Goal: Information Seeking & Learning: Learn about a topic

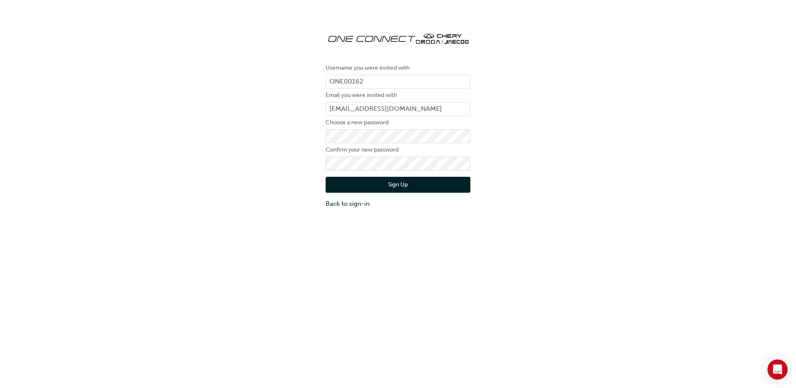
click at [278, 174] on div "Username you were invited with ONE00162 Email you were invited with [PERSON_NAM…" at bounding box center [398, 117] width 796 height 196
click at [356, 180] on button "Sign Up" at bounding box center [398, 185] width 145 height 16
click at [192, 170] on div "Username you were invited with ONE00162 Email you were invited with [PERSON_NAM…" at bounding box center [398, 117] width 796 height 196
click at [365, 186] on button "Sign Up" at bounding box center [398, 185] width 145 height 16
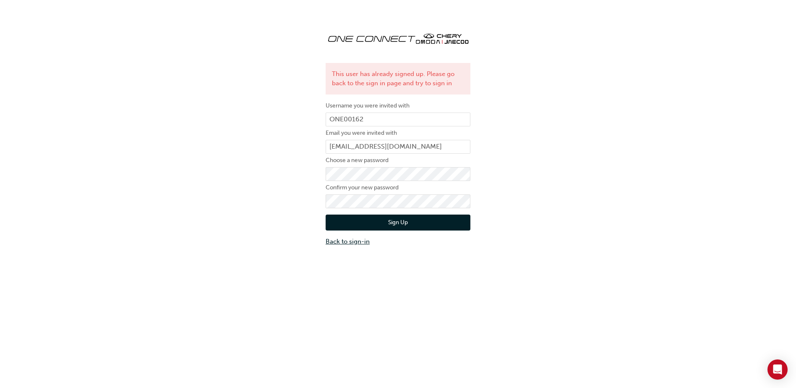
click at [350, 245] on link "Back to sign-in" at bounding box center [398, 242] width 145 height 10
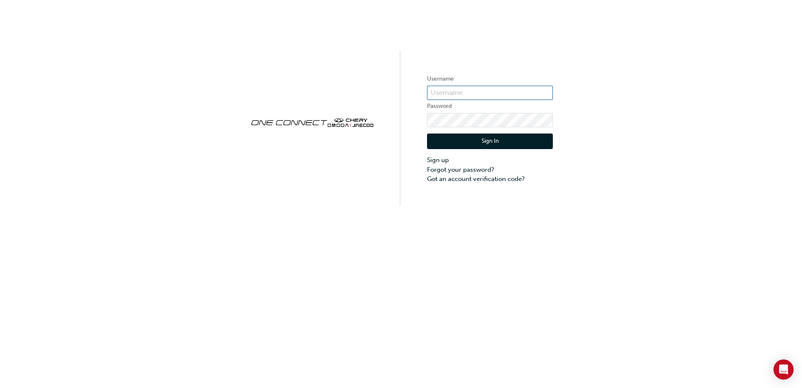
type input "ONE00162"
click at [511, 140] on button "Sign In" at bounding box center [490, 141] width 126 height 16
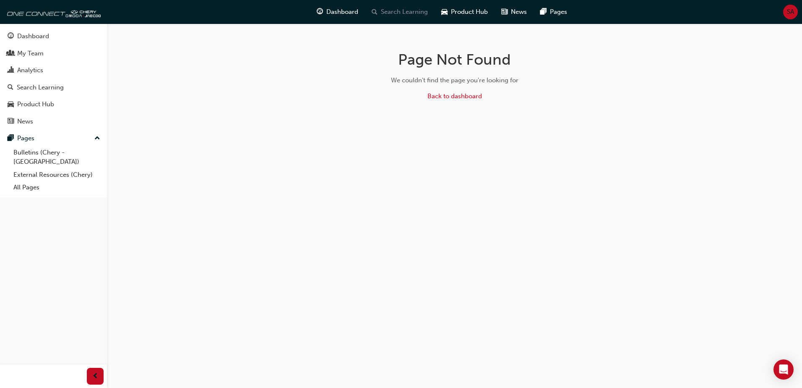
click at [408, 7] on div "Search Learning" at bounding box center [400, 11] width 70 height 17
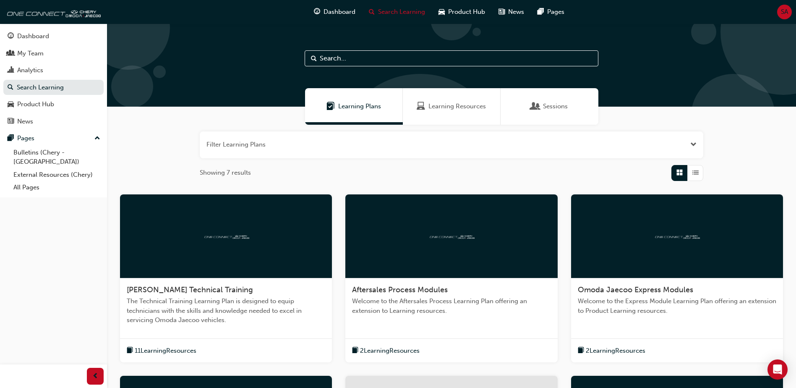
click at [478, 107] on span "Learning Resources" at bounding box center [456, 107] width 57 height 10
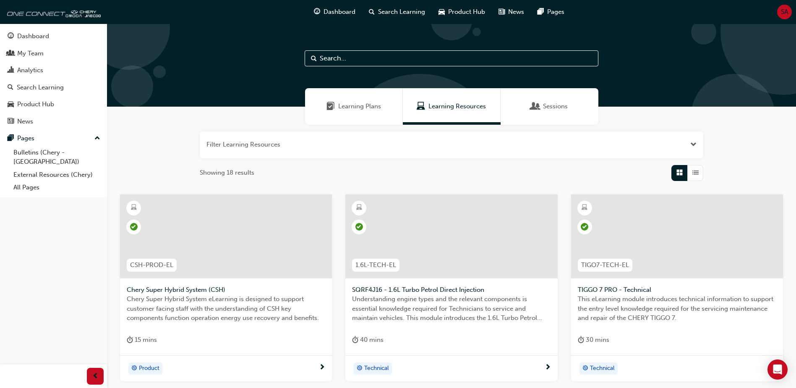
scroll to position [294, 0]
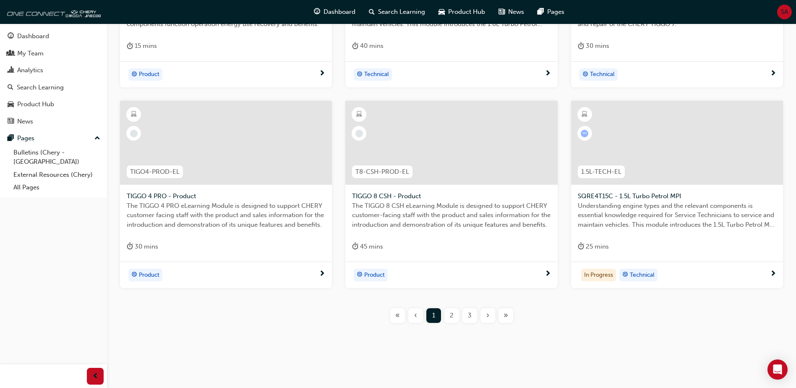
click at [623, 139] on div at bounding box center [677, 143] width 212 height 84
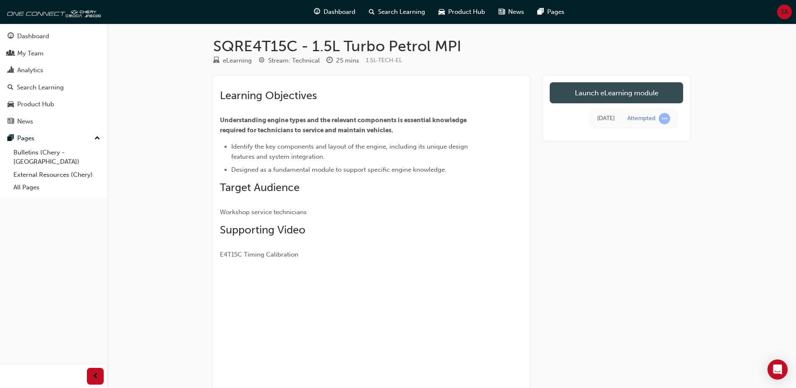
click at [641, 97] on link "Launch eLearning module" at bounding box center [616, 92] width 133 height 21
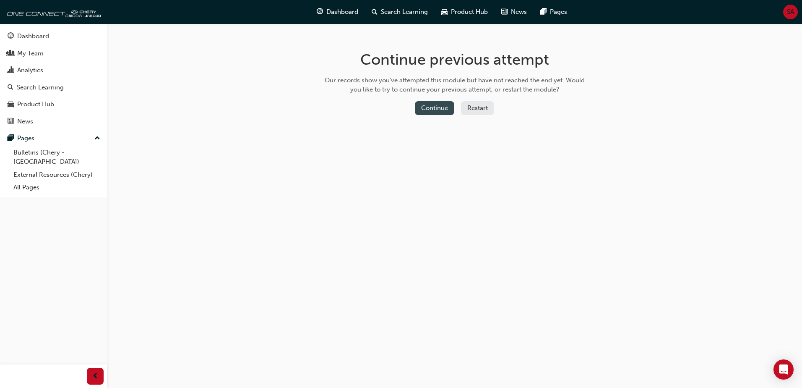
click at [444, 108] on button "Continue" at bounding box center [434, 108] width 39 height 14
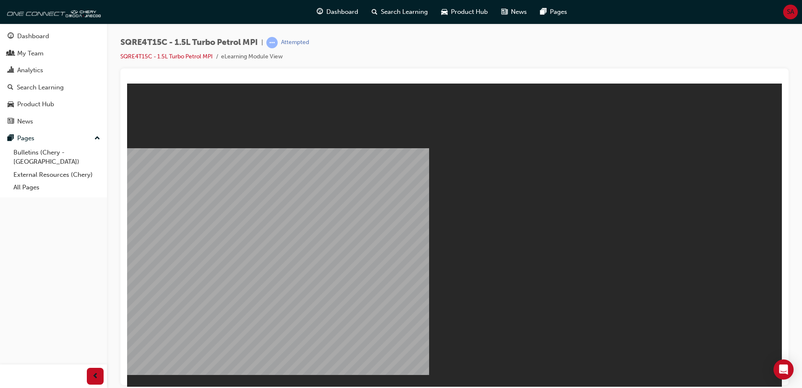
drag, startPoint x: 433, startPoint y: 266, endPoint x: 437, endPoint y: 260, distance: 7.3
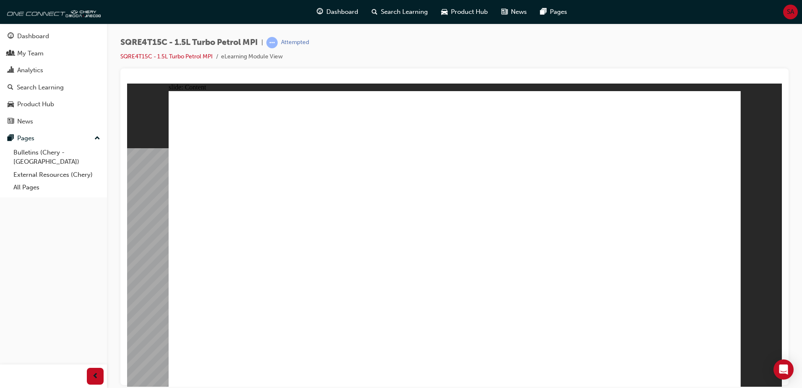
drag, startPoint x: 590, startPoint y: 177, endPoint x: 547, endPoint y: 188, distance: 43.9
drag, startPoint x: 419, startPoint y: 167, endPoint x: 461, endPoint y: 162, distance: 42.2
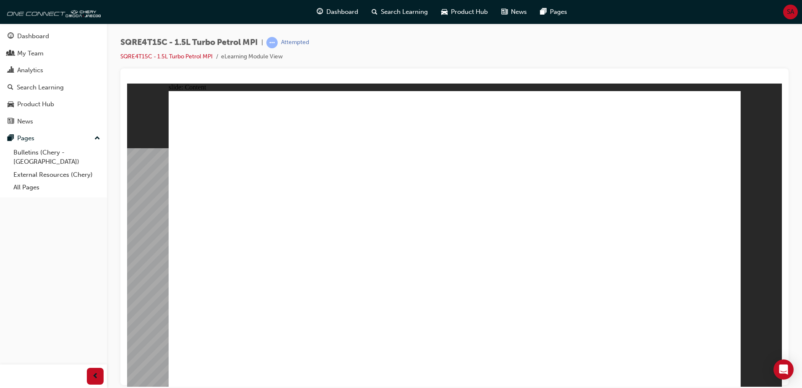
drag, startPoint x: 448, startPoint y: 243, endPoint x: 506, endPoint y: 201, distance: 71.3
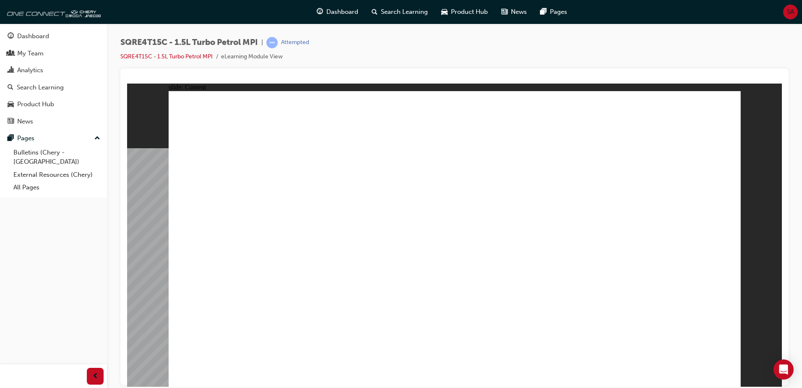
click at [746, 154] on div "slide: Content Rectangle 1 Rectangle 1 ENGINE SPECIFICATION (SQRE4T15C) close.p…" at bounding box center [454, 234] width 655 height 303
drag, startPoint x: 722, startPoint y: 366, endPoint x: 725, endPoint y: 370, distance: 5.1
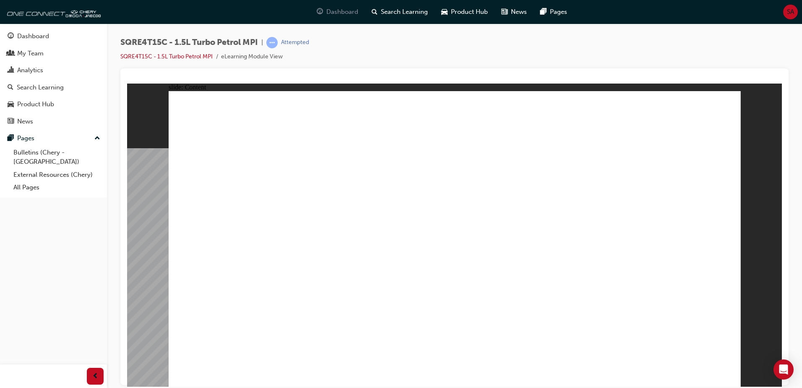
click at [341, 11] on span "Dashboard" at bounding box center [342, 12] width 32 height 10
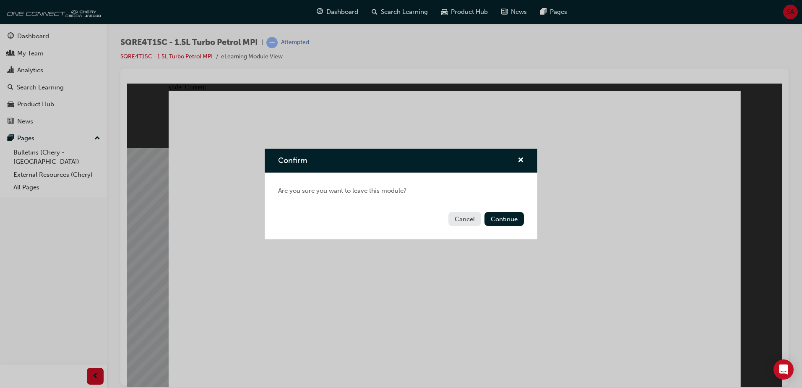
click at [518, 222] on button "Continue" at bounding box center [504, 219] width 39 height 14
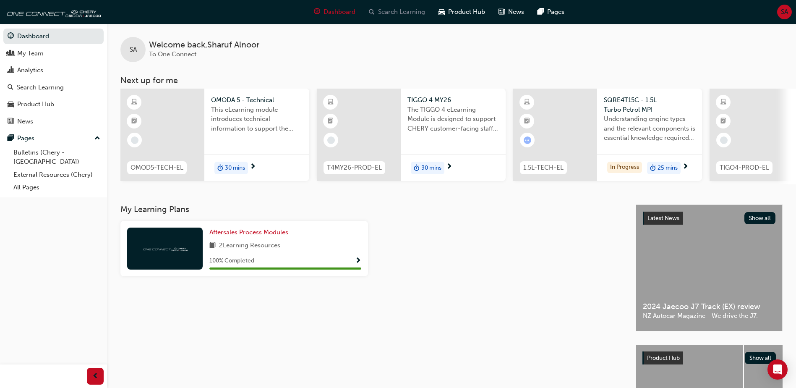
click at [395, 7] on span "Search Learning" at bounding box center [401, 12] width 47 height 10
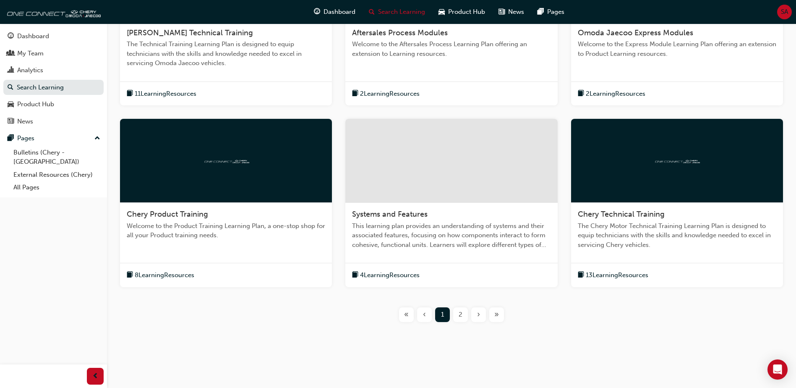
scroll to position [259, 0]
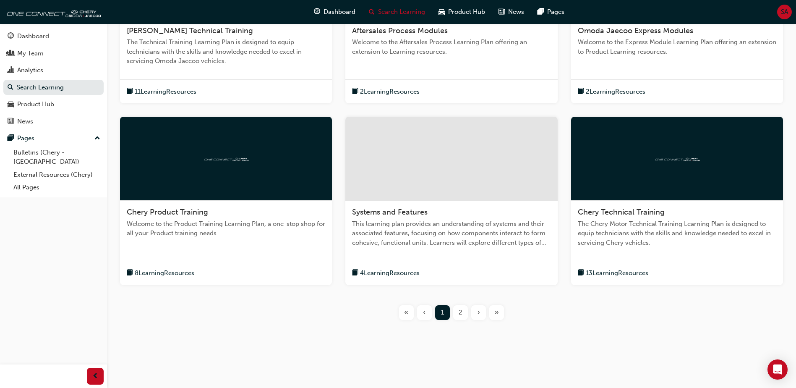
click at [463, 313] on div "2" at bounding box center [460, 312] width 15 height 15
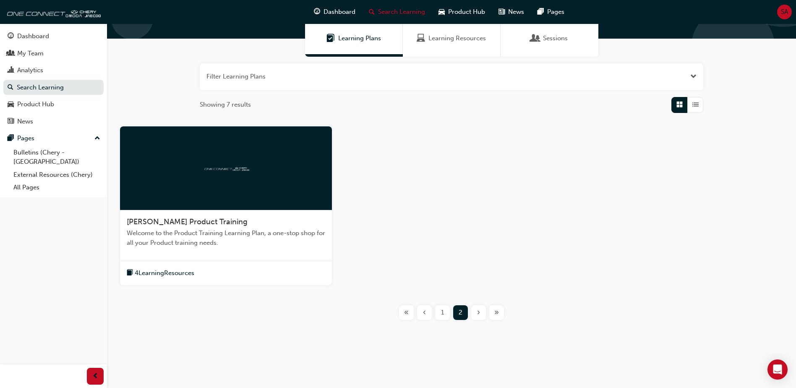
click at [432, 308] on button "‹" at bounding box center [424, 312] width 18 height 15
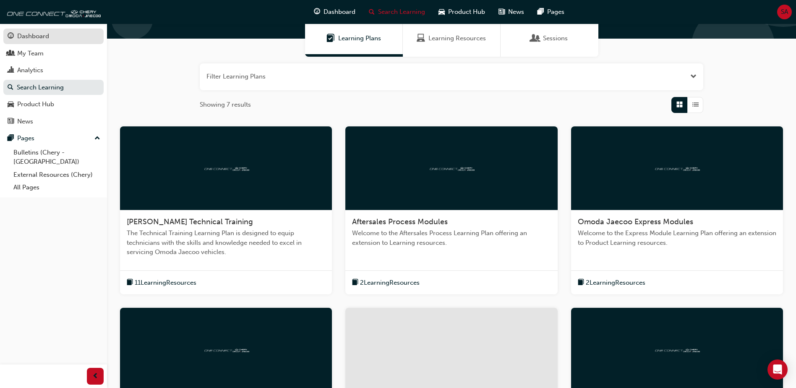
click at [47, 37] on div "Dashboard" at bounding box center [33, 36] width 32 height 10
